Goal: Information Seeking & Learning: Learn about a topic

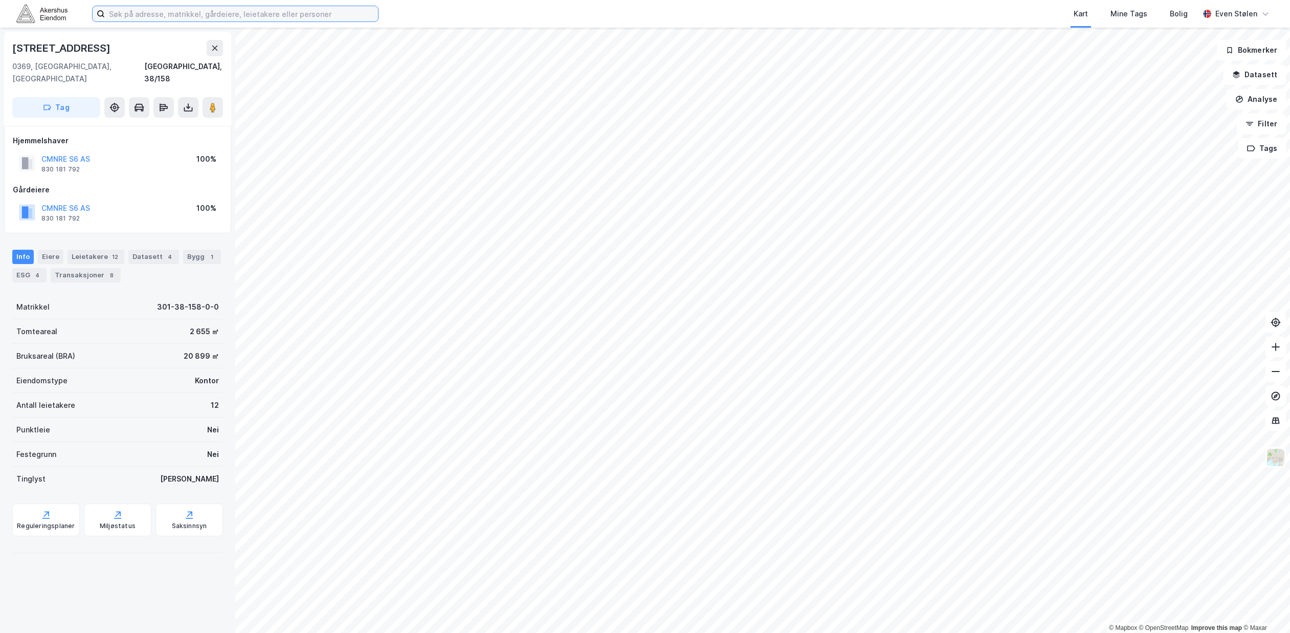
click at [164, 16] on input at bounding box center [241, 13] width 273 height 15
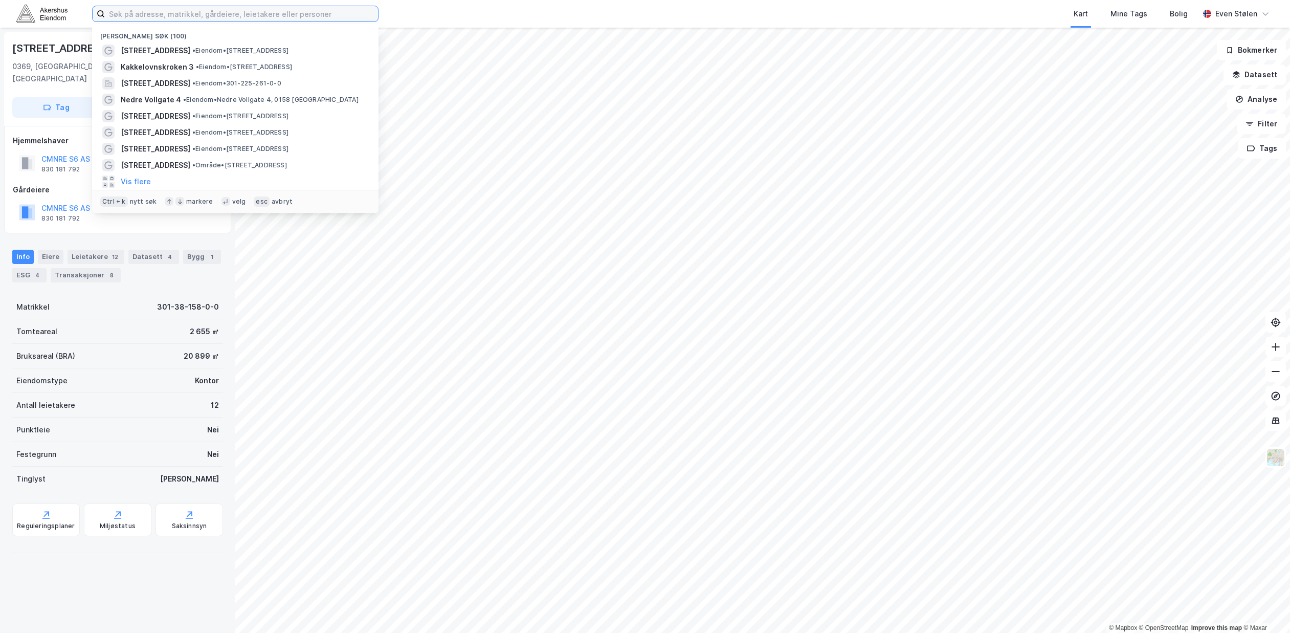
click at [164, 16] on input at bounding box center [241, 13] width 273 height 15
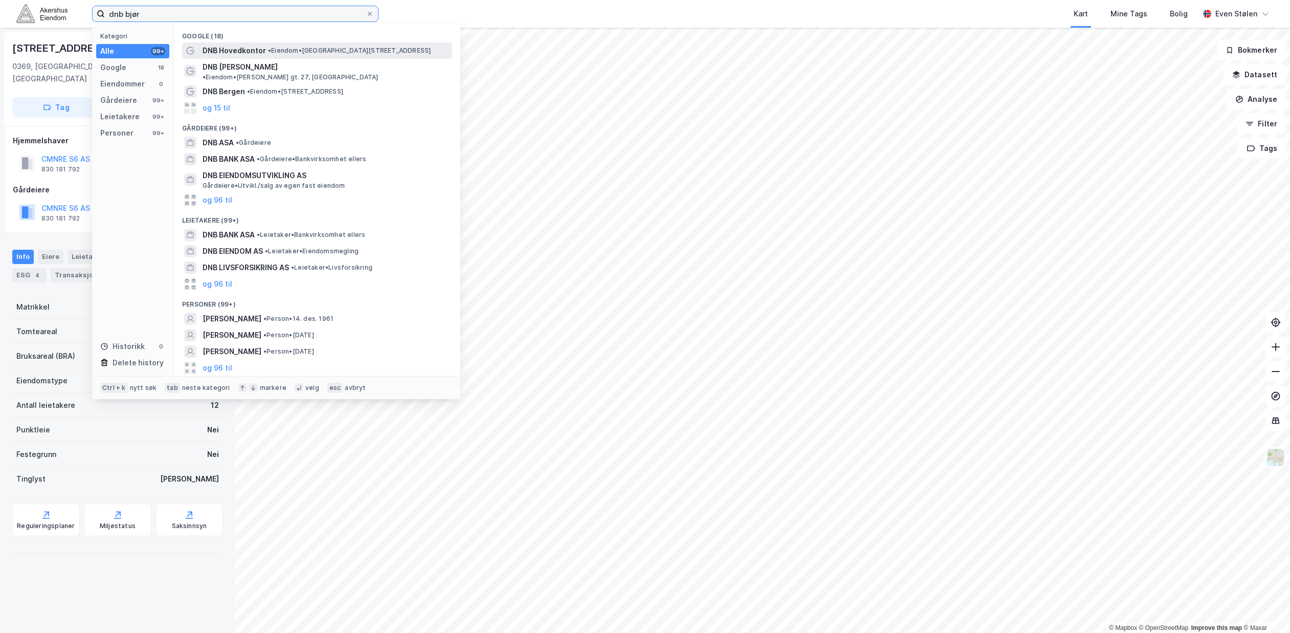
type input "dnb bjør"
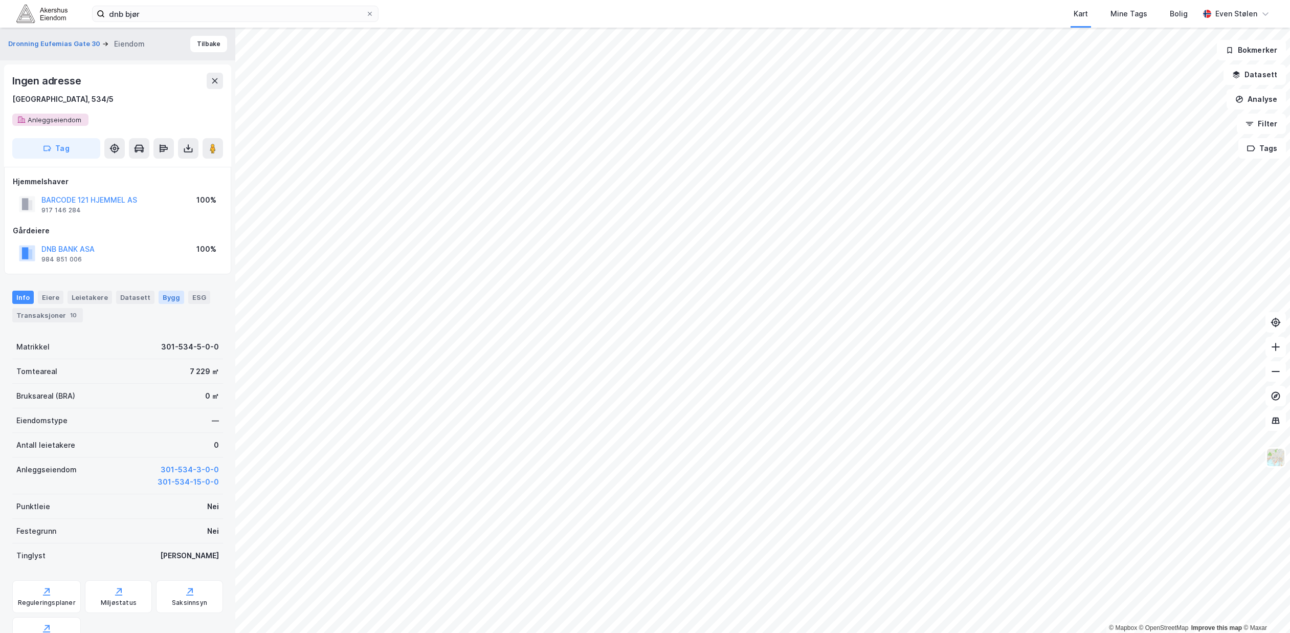
click at [171, 298] on div "Bygg" at bounding box center [172, 296] width 26 height 13
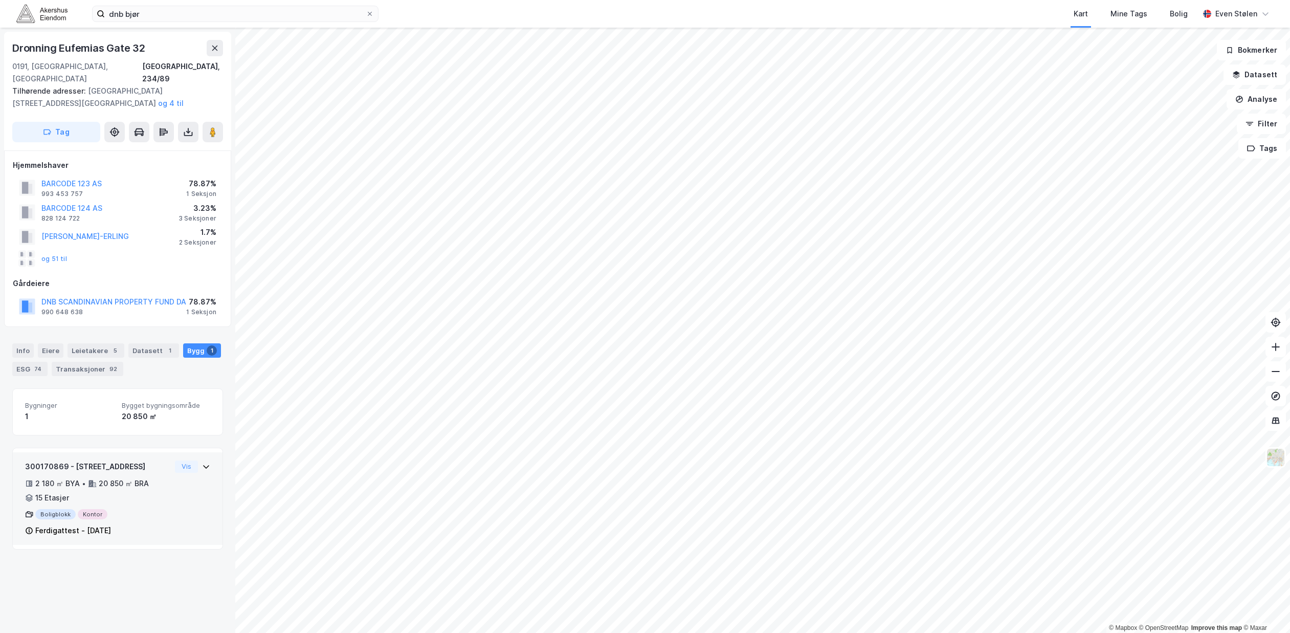
click at [174, 488] on div "300170869 - [GEOGRAPHIC_DATA] 32 2 180 ㎡ BYA • 20 850 ㎡ BRA • 15 Etasjer Boligb…" at bounding box center [117, 502] width 185 height 85
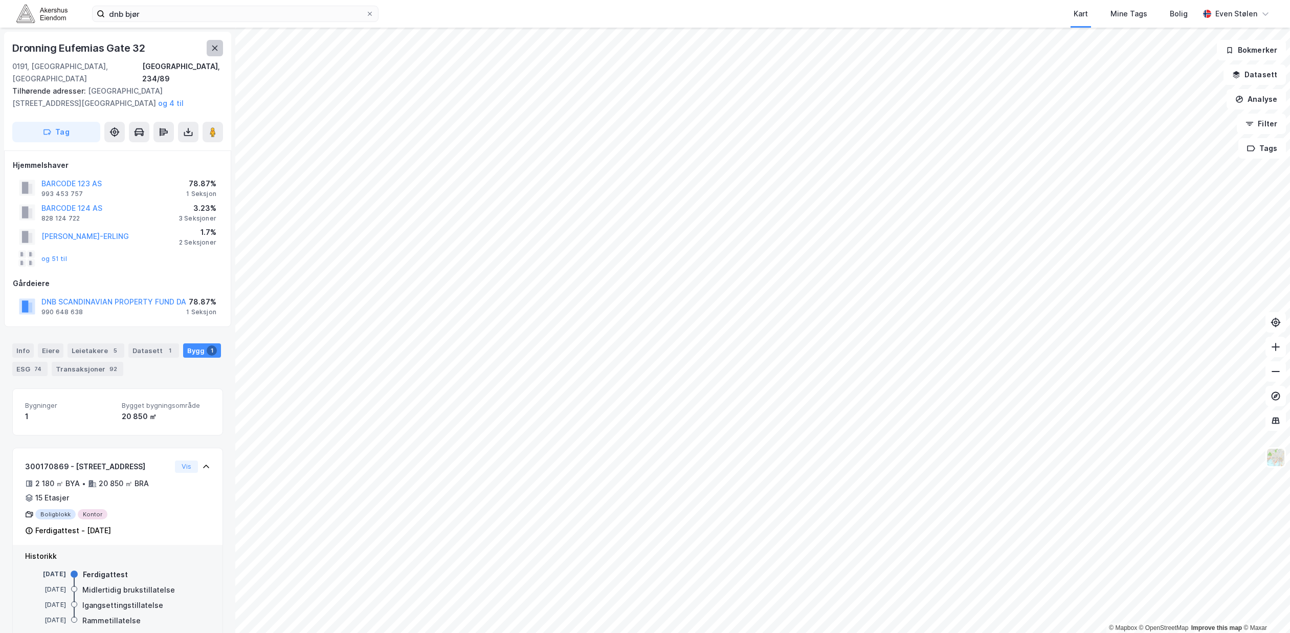
click at [215, 52] on button at bounding box center [215, 48] width 16 height 16
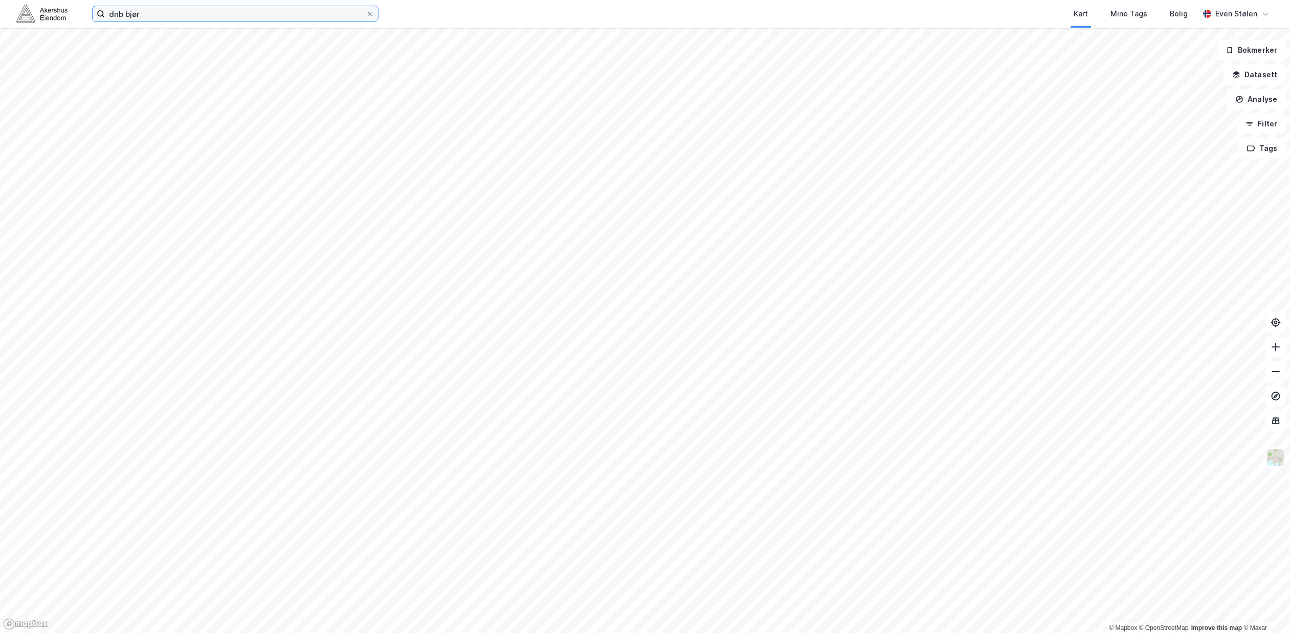
click at [200, 12] on input "dnb bjør" at bounding box center [235, 13] width 261 height 15
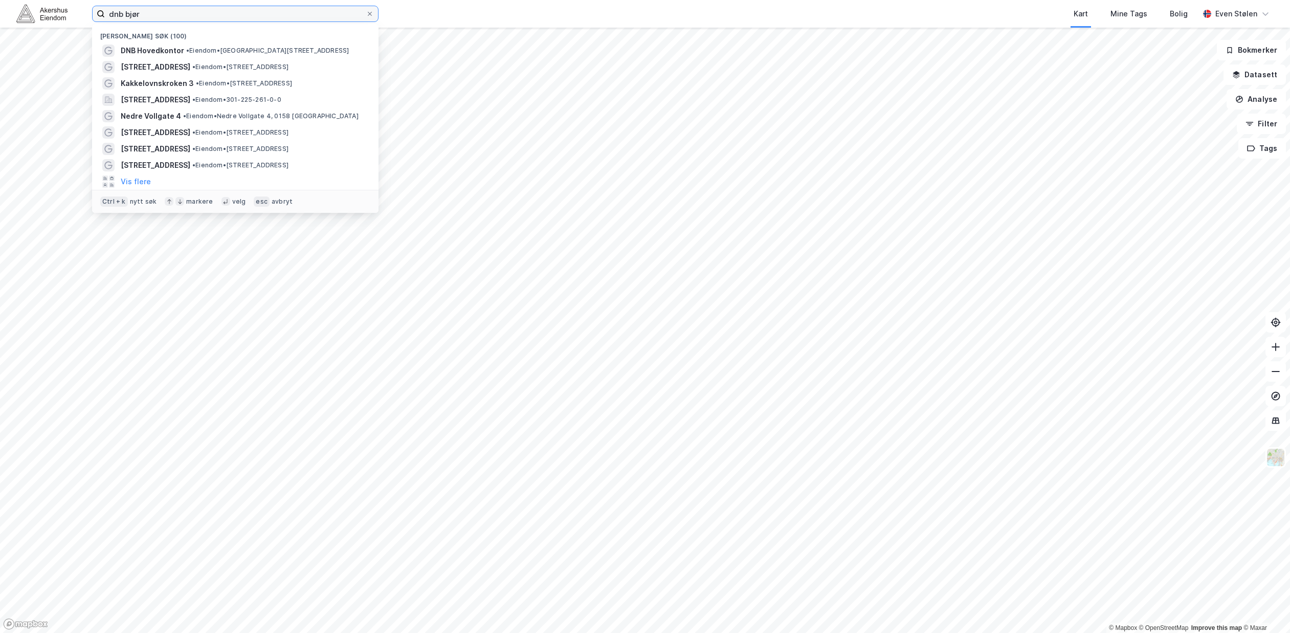
click at [200, 12] on input "dnb bjør" at bounding box center [235, 13] width 261 height 15
paste input "[STREET_ADDRESS] Asker"
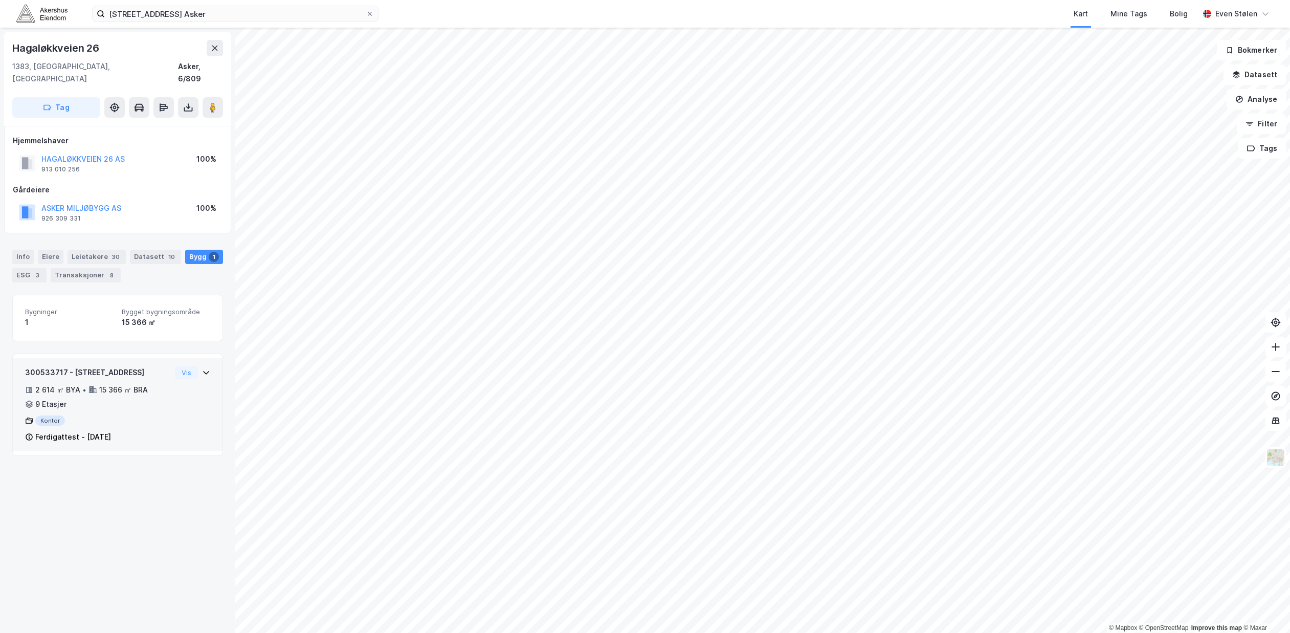
click at [173, 389] on div "300533717 - Hagaløkkveien 26 2 614 ㎡ BYA • 15 366 ㎡ BRA • 9 Etasjer Kontor Ferd…" at bounding box center [117, 408] width 185 height 85
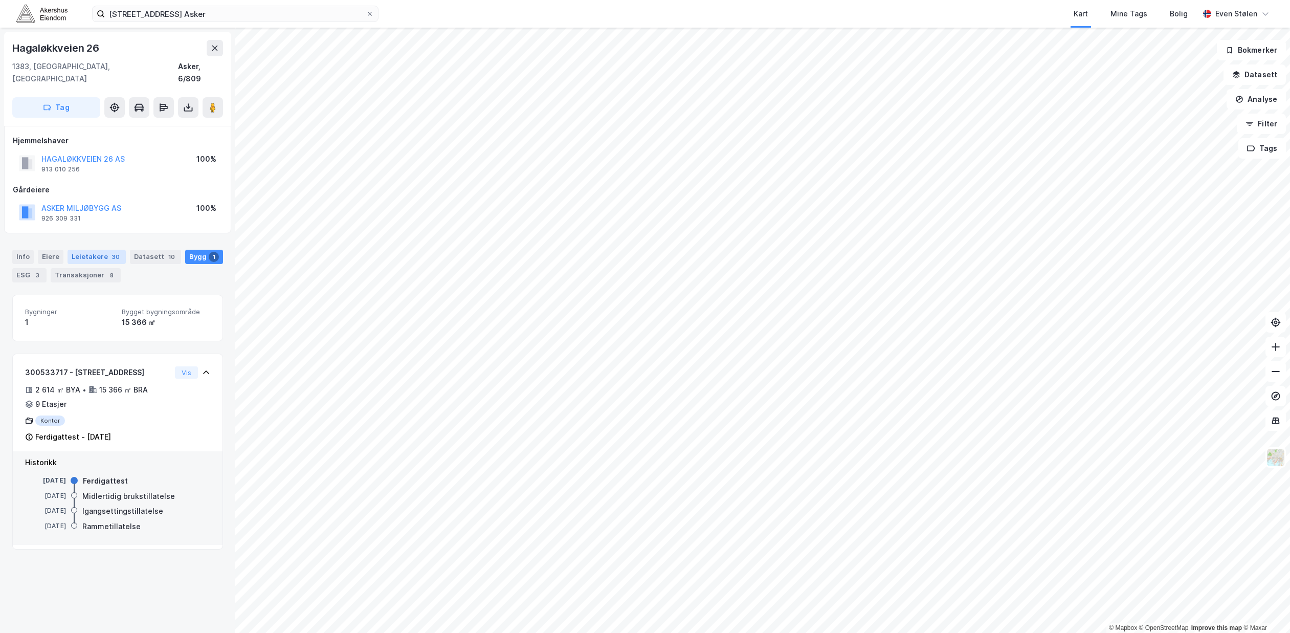
click at [91, 250] on div "Leietakere 30" at bounding box center [96, 257] width 58 height 14
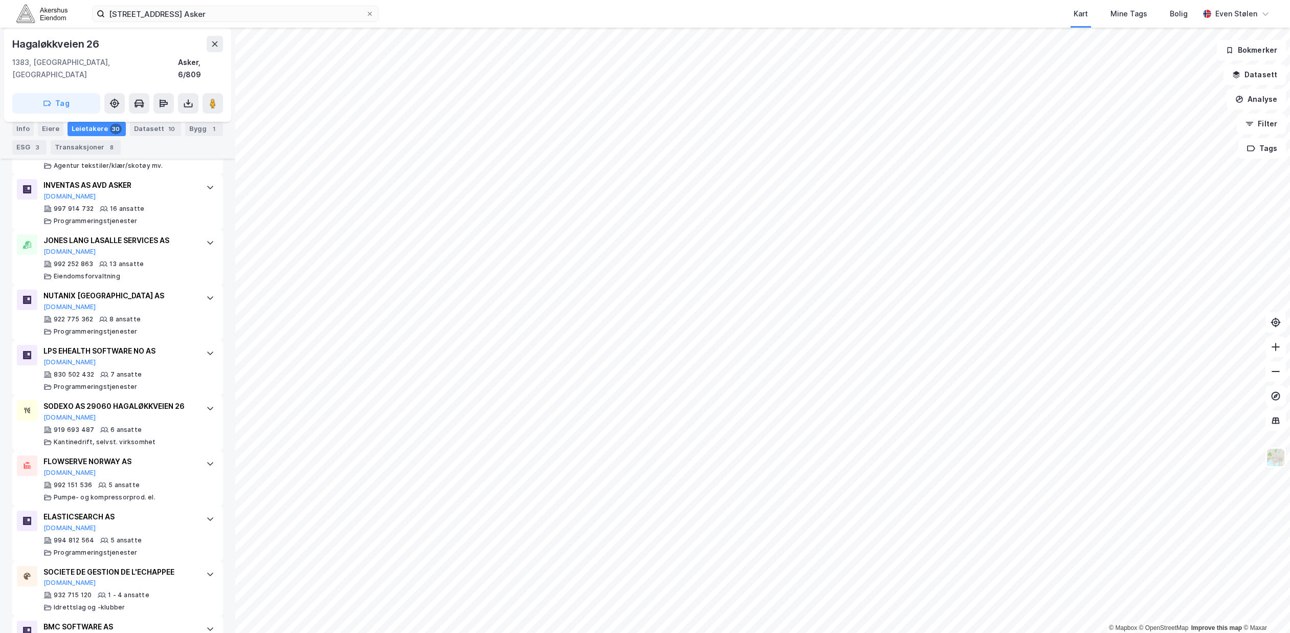
scroll to position [767, 0]
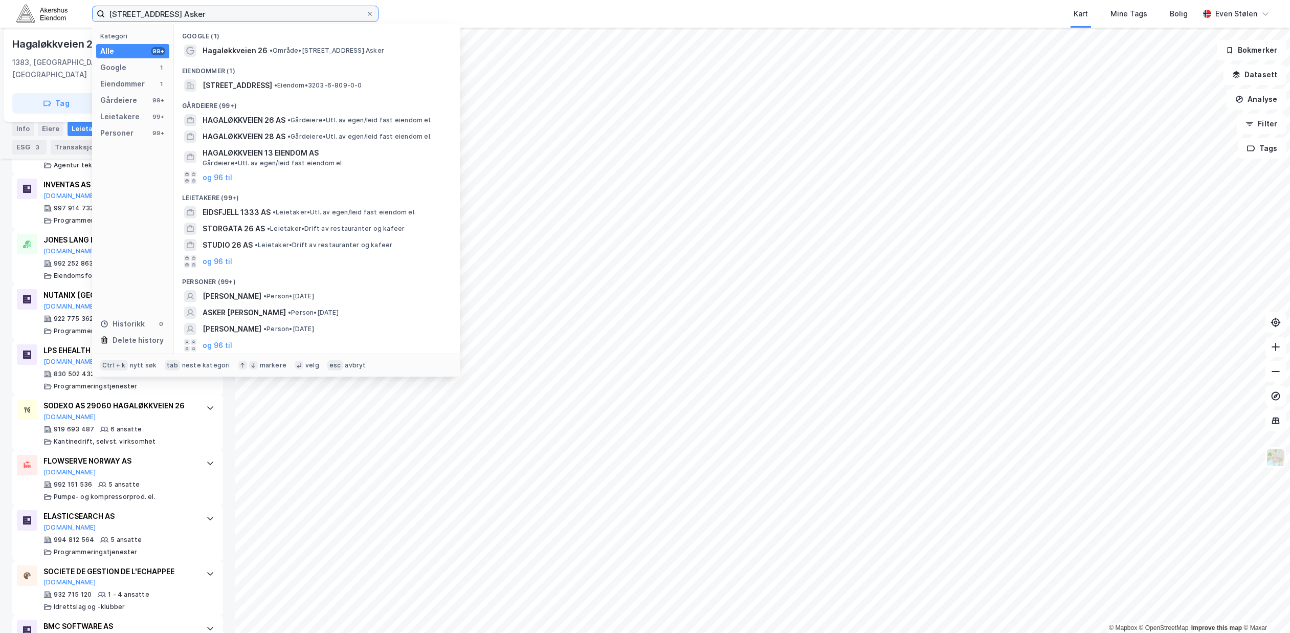
click at [209, 6] on input "[STREET_ADDRESS] Asker" at bounding box center [235, 13] width 261 height 15
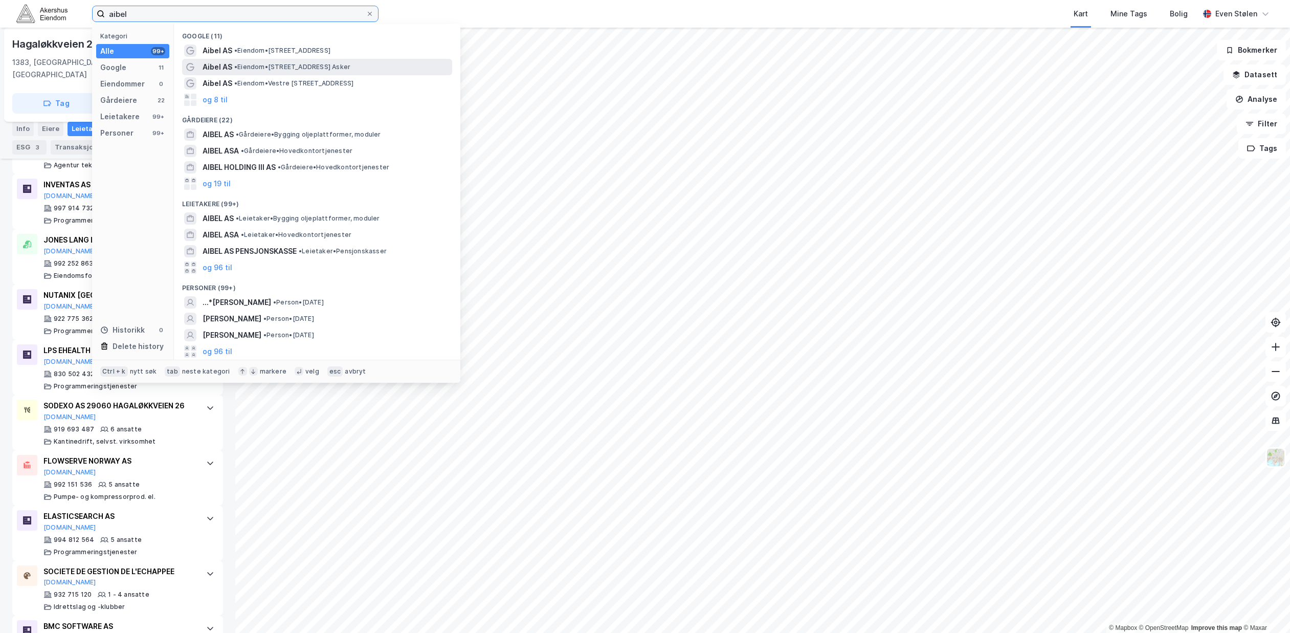
type input "aibel"
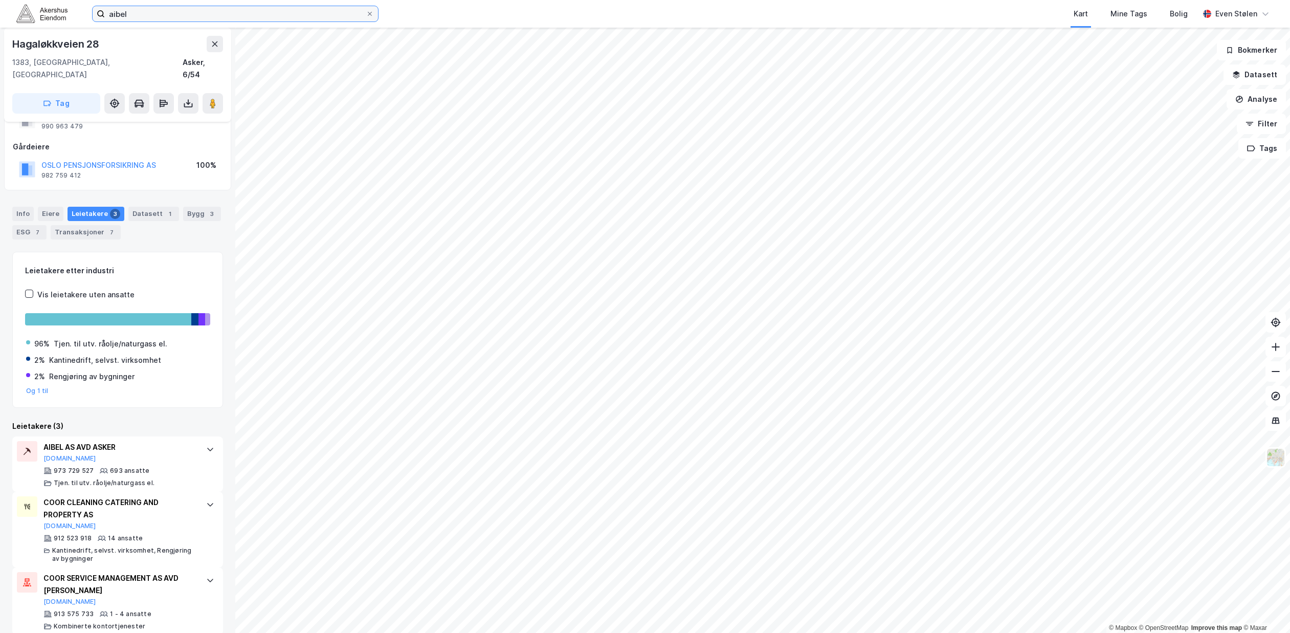
scroll to position [45, 0]
click at [27, 205] on div "Info" at bounding box center [22, 212] width 21 height 14
